Goal: Communication & Community: Answer question/provide support

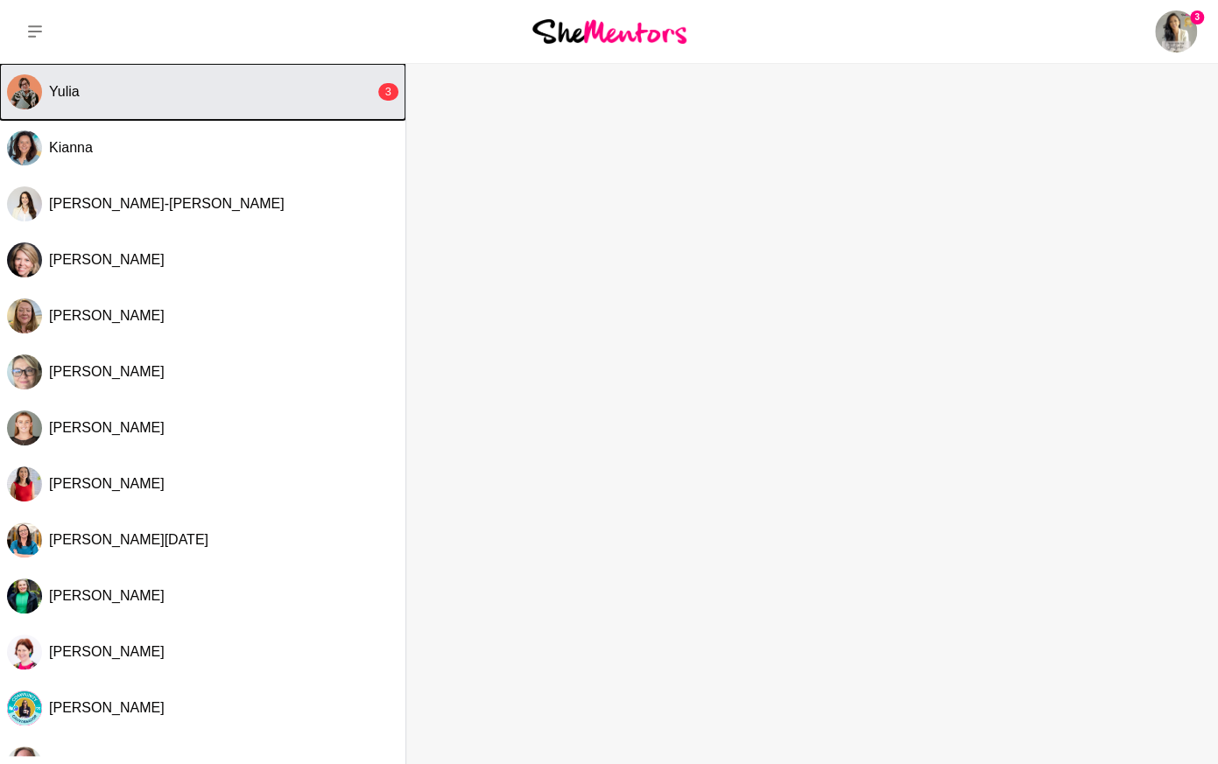
click at [181, 94] on div "Yulia" at bounding box center [212, 92] width 326 height 18
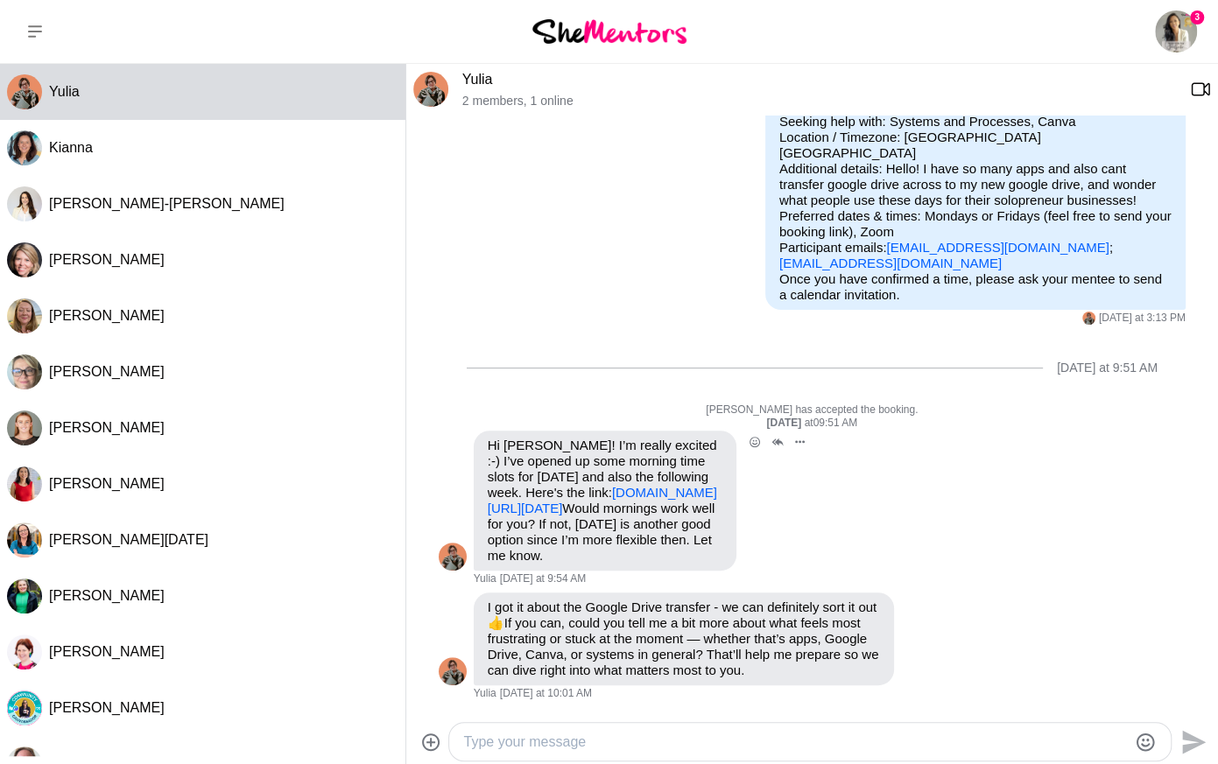
scroll to position [183, 0]
click at [641, 743] on textarea "Type your message" at bounding box center [795, 742] width 664 height 21
click at [695, 485] on link "[DOMAIN_NAME][URL][DATE]" at bounding box center [602, 500] width 229 height 31
click at [623, 732] on textarea "Type your message" at bounding box center [795, 742] width 664 height 21
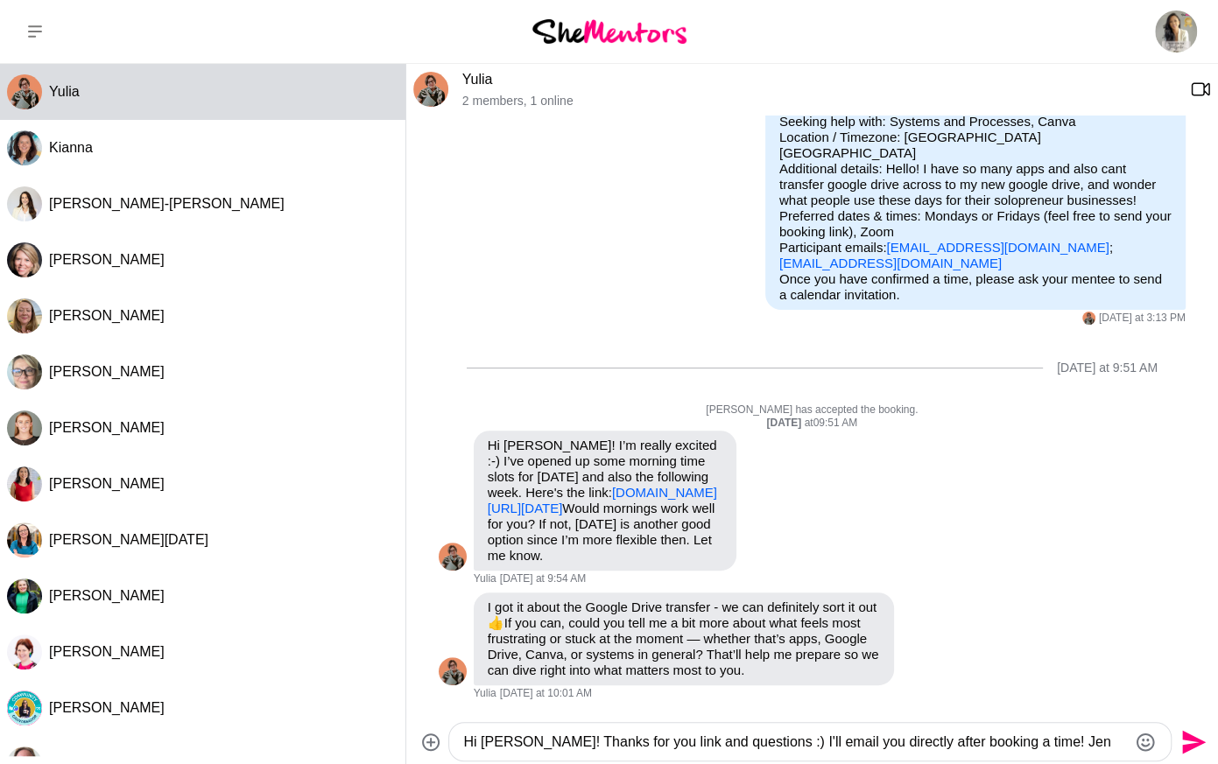
type textarea "Hi [PERSON_NAME]! Thanks for you link and questions :) I'll email you directly …"
click at [1196, 741] on icon "Send" at bounding box center [1194, 742] width 24 height 24
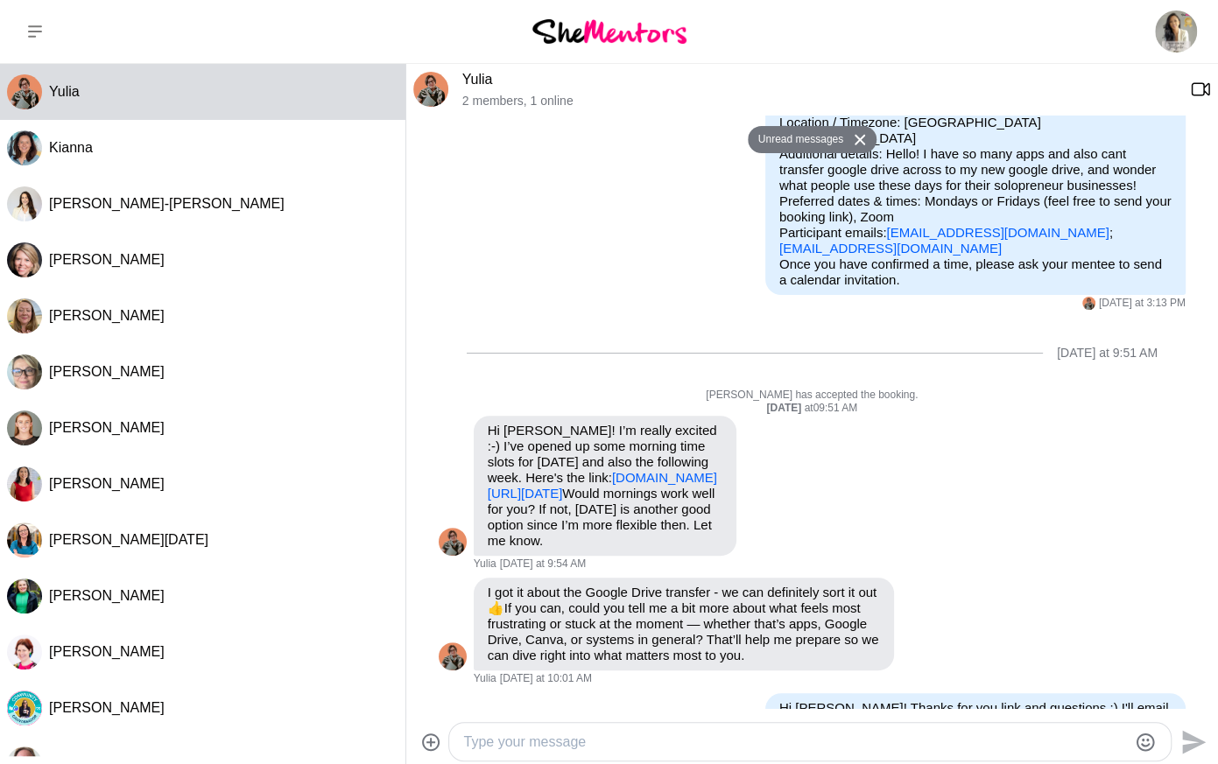
scroll to position [251, 0]
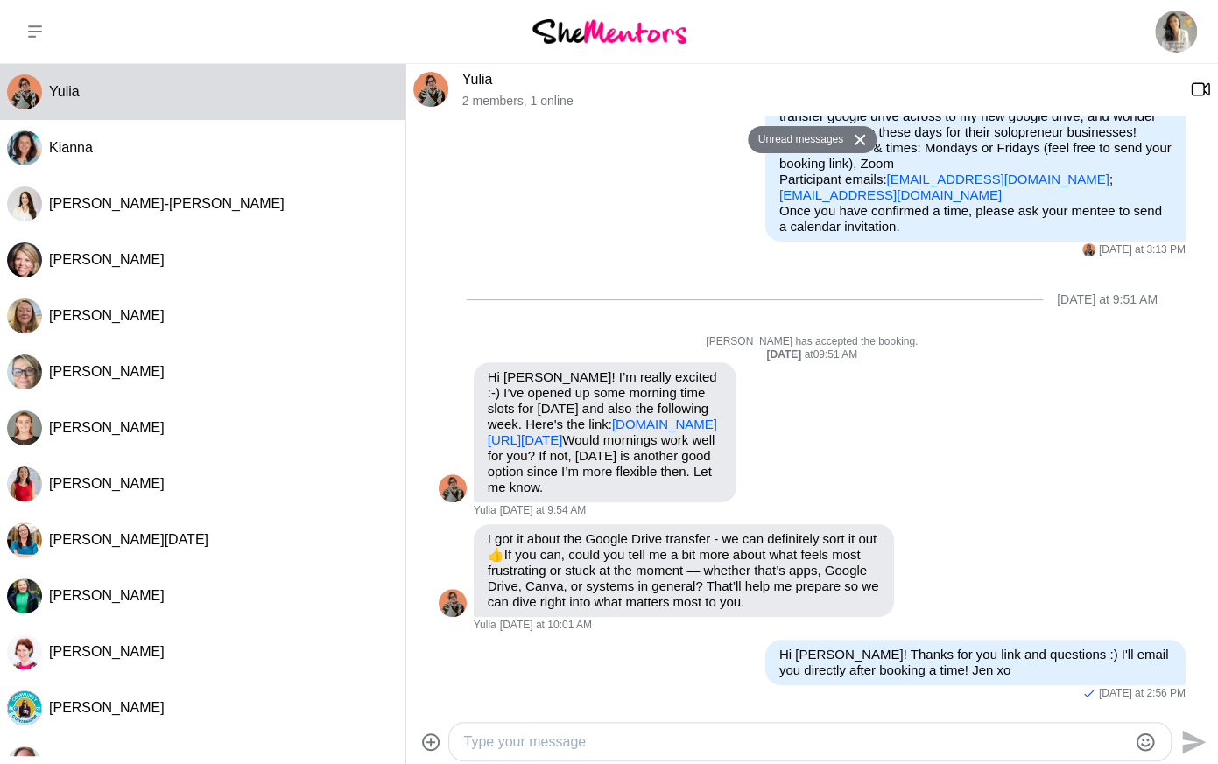
click at [1009, 172] on link "[EMAIL_ADDRESS][DOMAIN_NAME]" at bounding box center [997, 179] width 222 height 15
click at [982, 390] on div "Reply Pin Mark as unread Flag Mute Calendly She Mentors Catch up - [PERSON_NAME…" at bounding box center [812, 441] width 747 height 156
click at [636, 423] on link "[DOMAIN_NAME][URL][DATE]" at bounding box center [602, 432] width 229 height 31
